Goal: Task Accomplishment & Management: Manage account settings

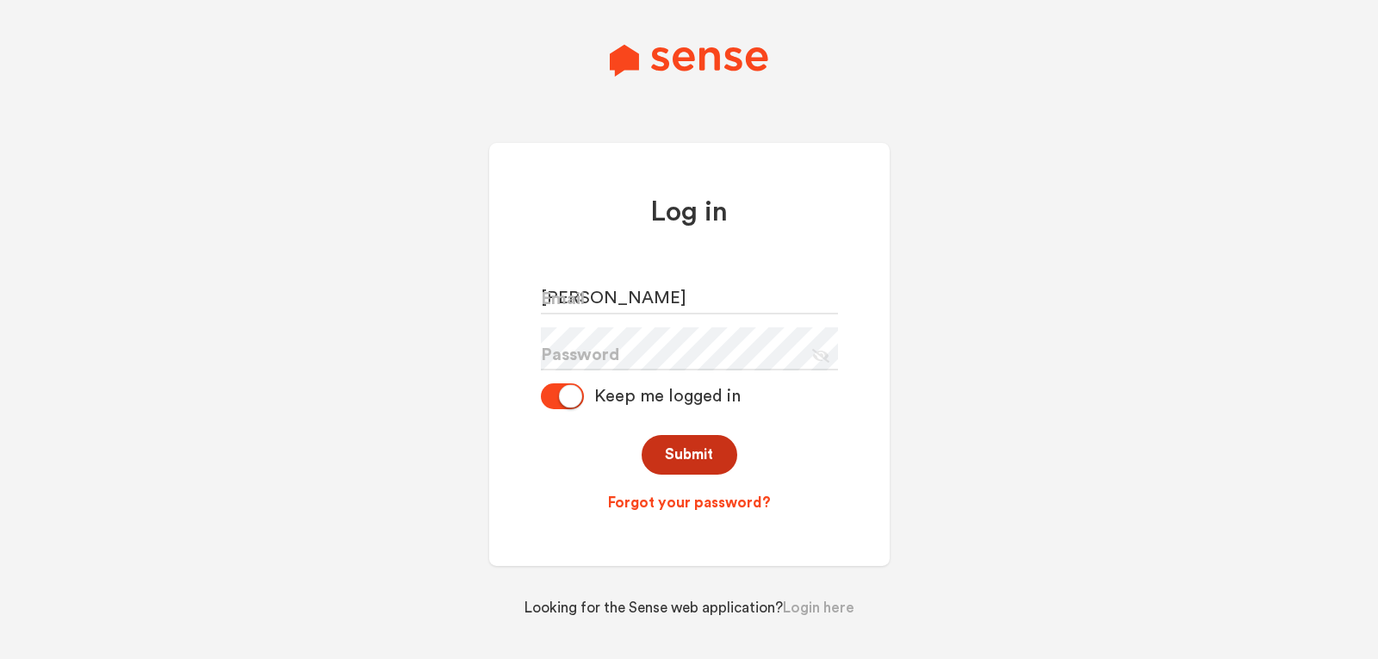
click at [684, 454] on button "Submit" at bounding box center [689, 455] width 96 height 40
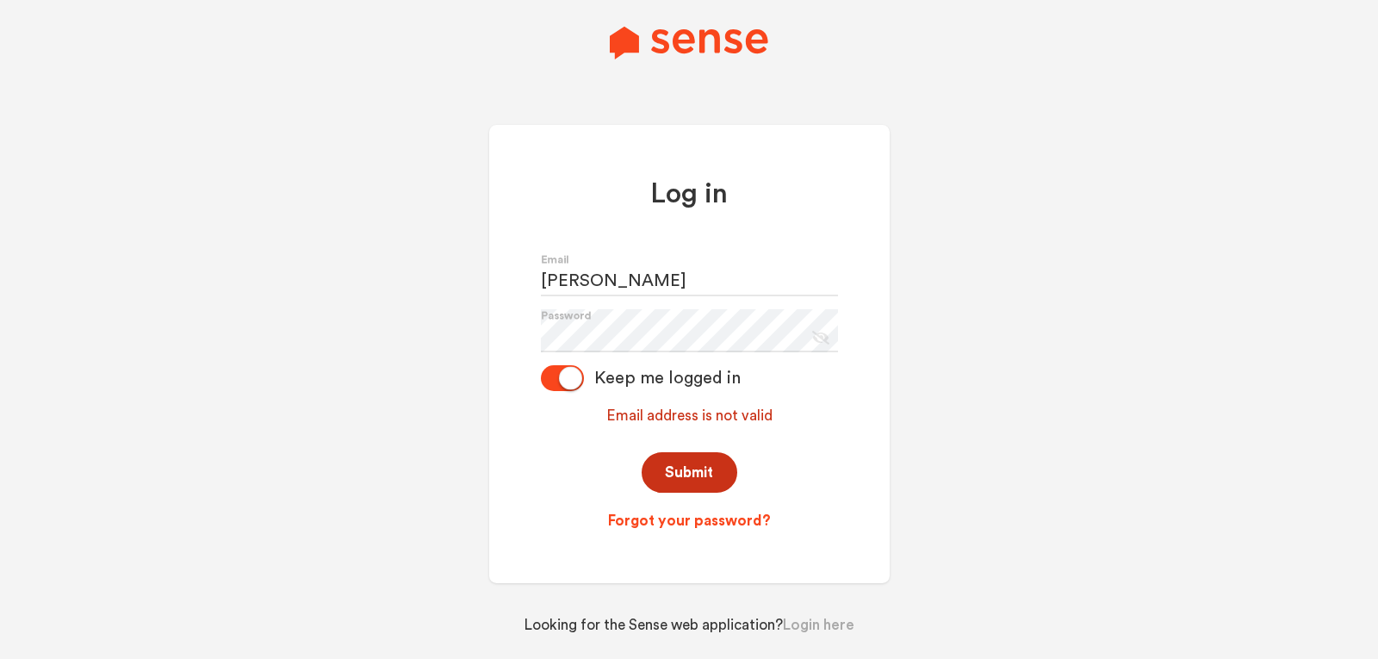
click at [672, 474] on button "Submit" at bounding box center [689, 472] width 96 height 40
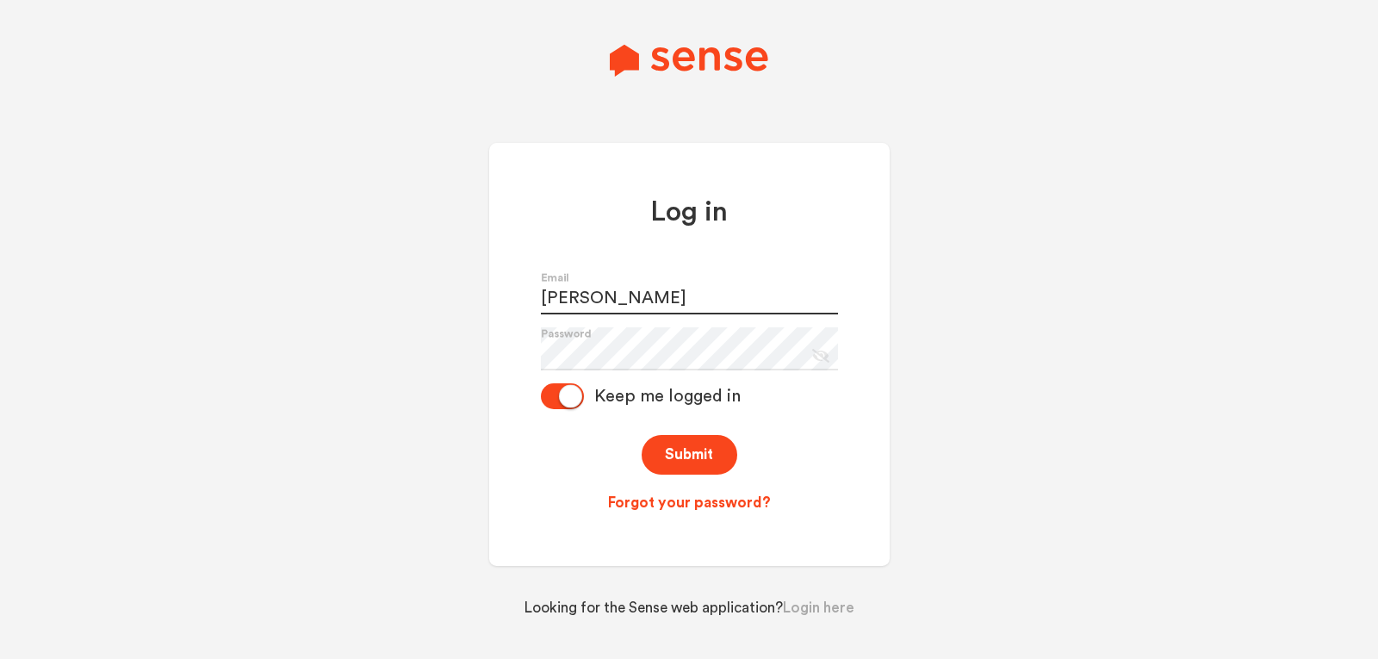
click at [617, 280] on input "[PERSON_NAME]" at bounding box center [689, 292] width 297 height 43
click at [688, 455] on button "Submit" at bounding box center [689, 455] width 96 height 40
click at [675, 286] on input "[EMAIL_ADDRESS][DOMAIN_NAME]" at bounding box center [689, 292] width 297 height 43
click at [704, 451] on button "Submit" at bounding box center [689, 455] width 96 height 40
click at [827, 355] on icon at bounding box center [820, 356] width 17 height 14
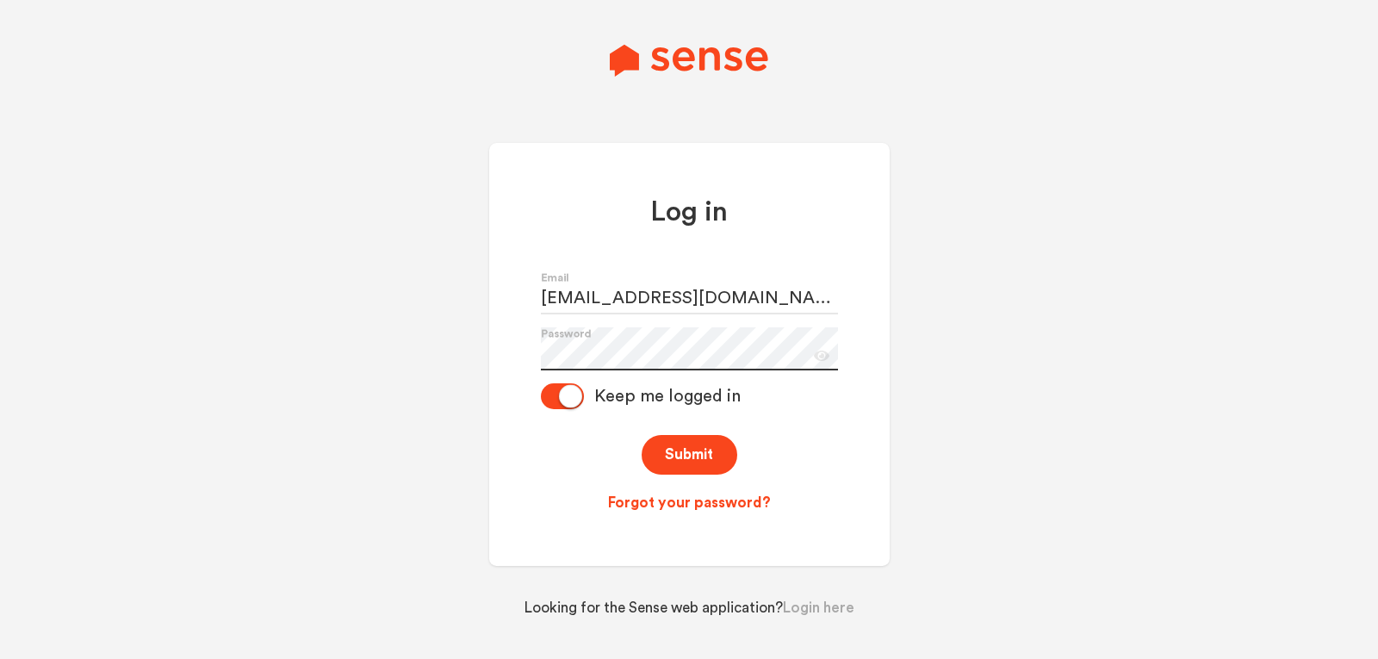
click at [505, 338] on div "Log in [EMAIL_ADDRESS][DOMAIN_NAME] Email Password Eye Icon Keep me logged in S…" at bounding box center [689, 354] width 400 height 423
click at [697, 460] on button "Submit" at bounding box center [689, 455] width 96 height 40
drag, startPoint x: 736, startPoint y: 293, endPoint x: 722, endPoint y: 304, distance: 18.4
click at [722, 304] on input "[EMAIL_ADDRESS][DOMAIN_NAME]" at bounding box center [689, 292] width 297 height 43
click at [722, 301] on input "[EMAIL_ADDRESS][DOMAIN_NAME]" at bounding box center [689, 292] width 297 height 43
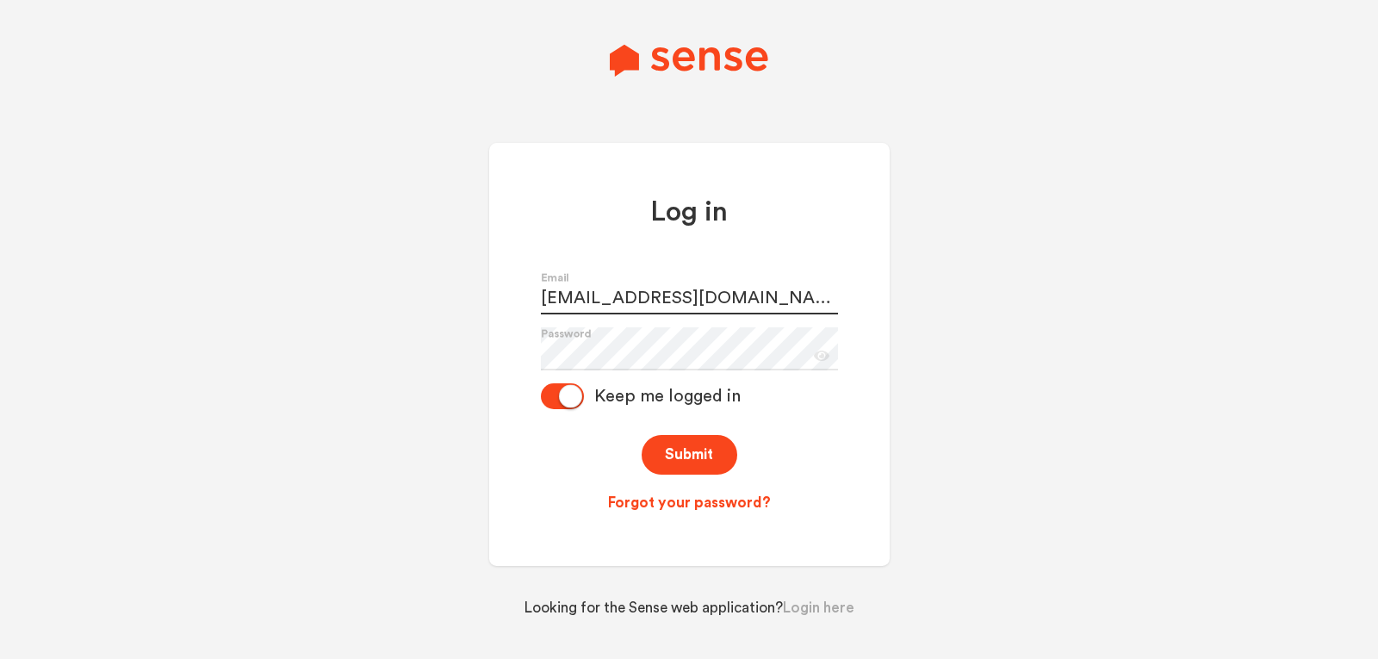
click at [722, 301] on input "[EMAIL_ADDRESS][DOMAIN_NAME]" at bounding box center [689, 292] width 297 height 43
paste input "[EMAIL_ADDRESS][DOMAIN_NAME]"
type input "[EMAIL_ADDRESS][DOMAIN_NAME]"
click at [667, 457] on button "Submit" at bounding box center [689, 455] width 96 height 40
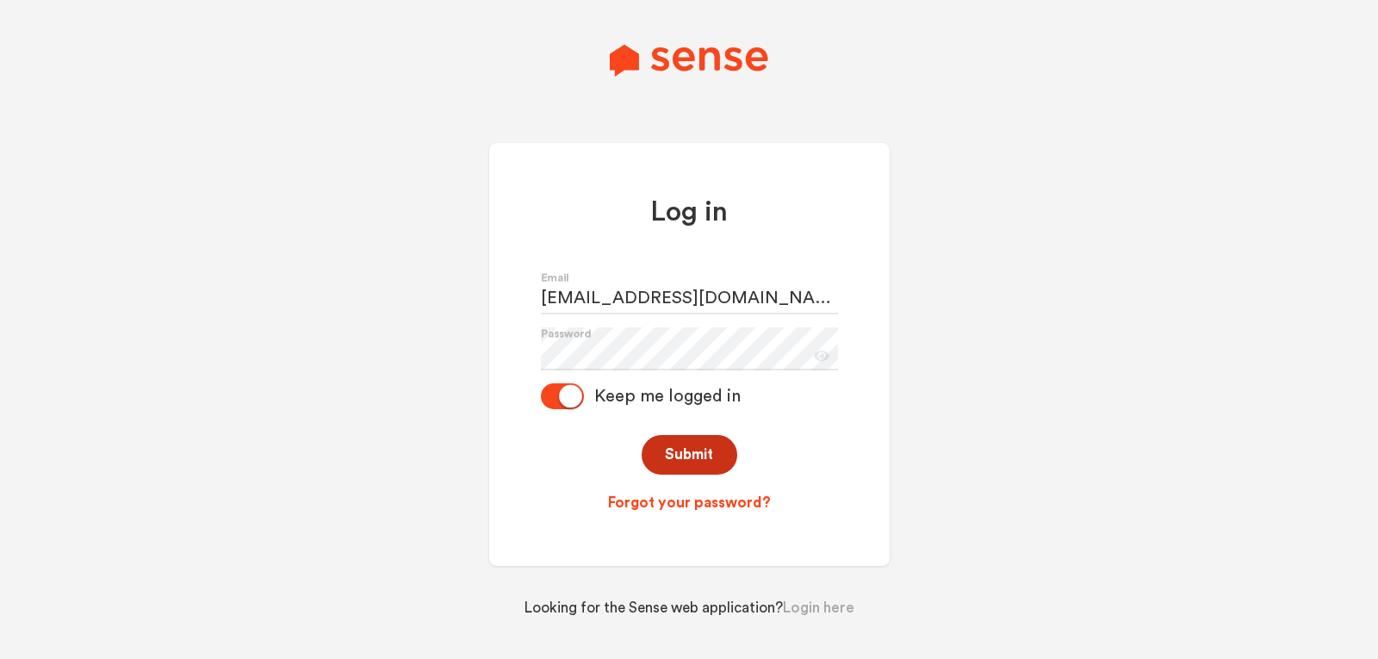
click at [668, 455] on button "Submit" at bounding box center [689, 455] width 96 height 40
click at [688, 466] on button "Submit" at bounding box center [689, 455] width 96 height 40
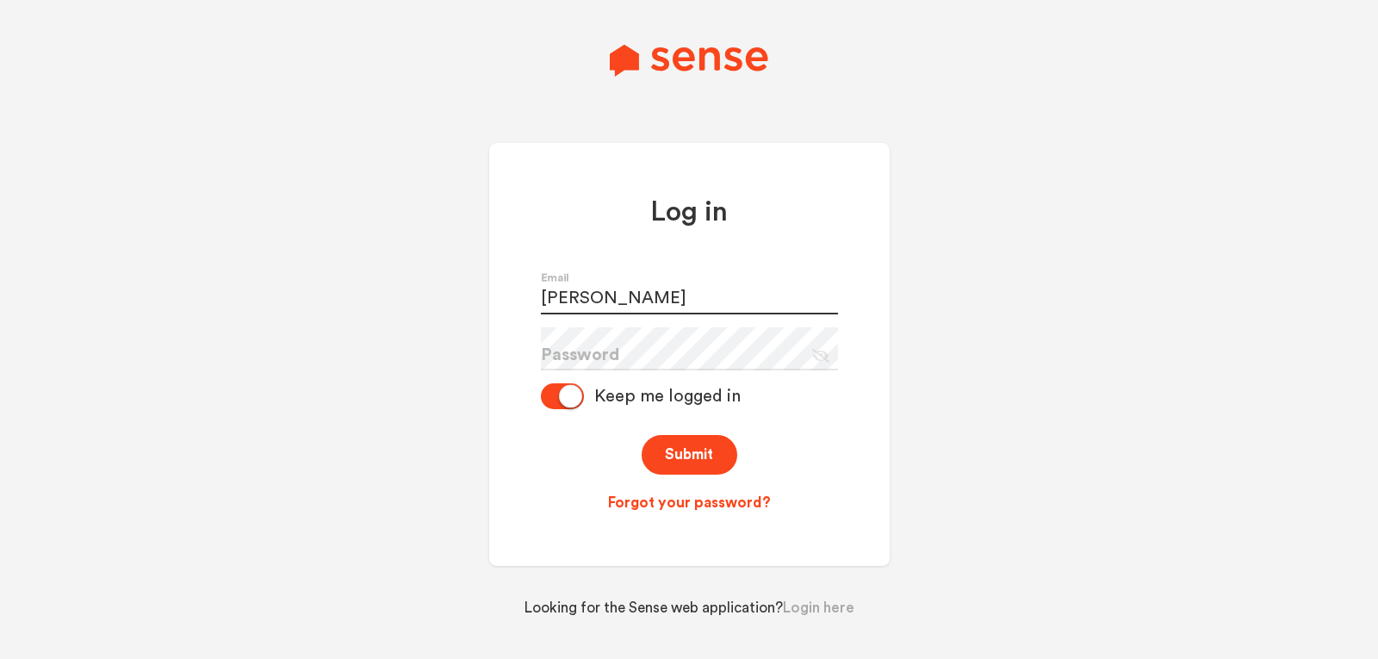
click at [641, 308] on input "[PERSON_NAME]" at bounding box center [689, 292] width 297 height 43
click at [641, 307] on input "[PERSON_NAME]" at bounding box center [689, 292] width 297 height 43
click at [639, 308] on input "[PERSON_NAME]" at bounding box center [689, 292] width 297 height 43
type input "d"
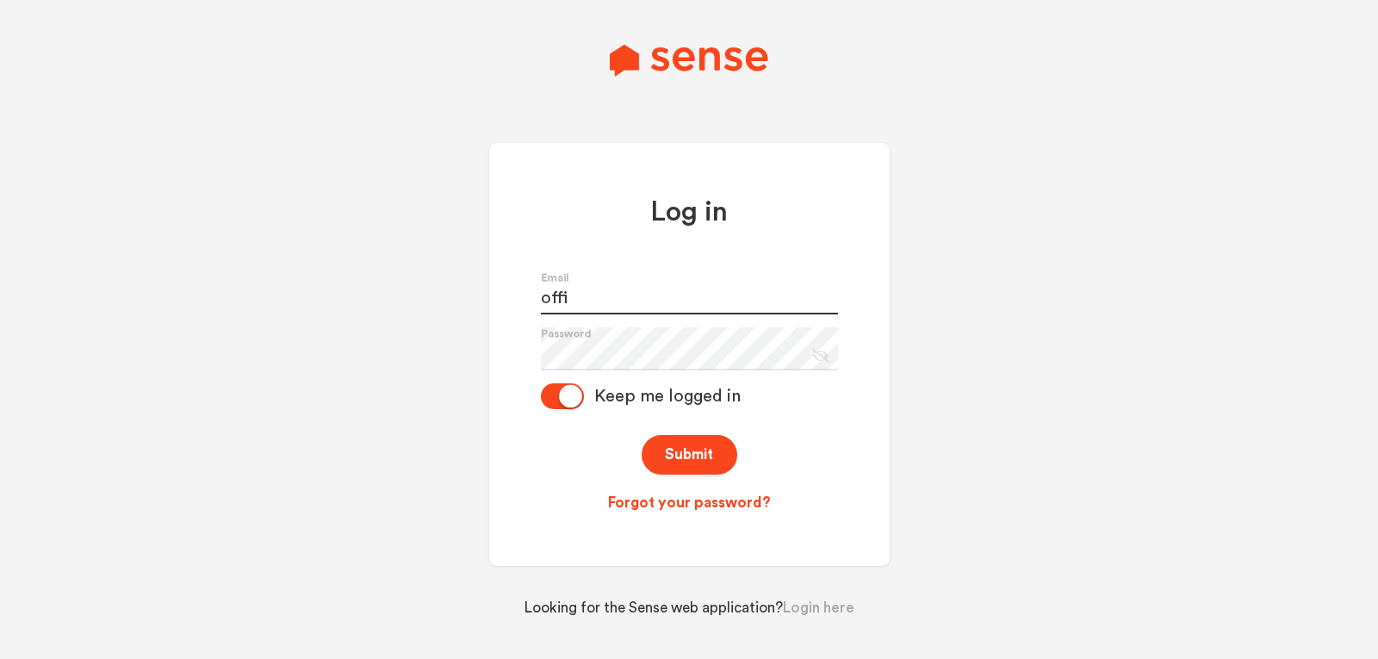
type input "[EMAIL_ADDRESS][DOMAIN_NAME]"
click at [715, 463] on button "Submit" at bounding box center [689, 455] width 96 height 40
